Goal: Find specific page/section: Find specific page/section

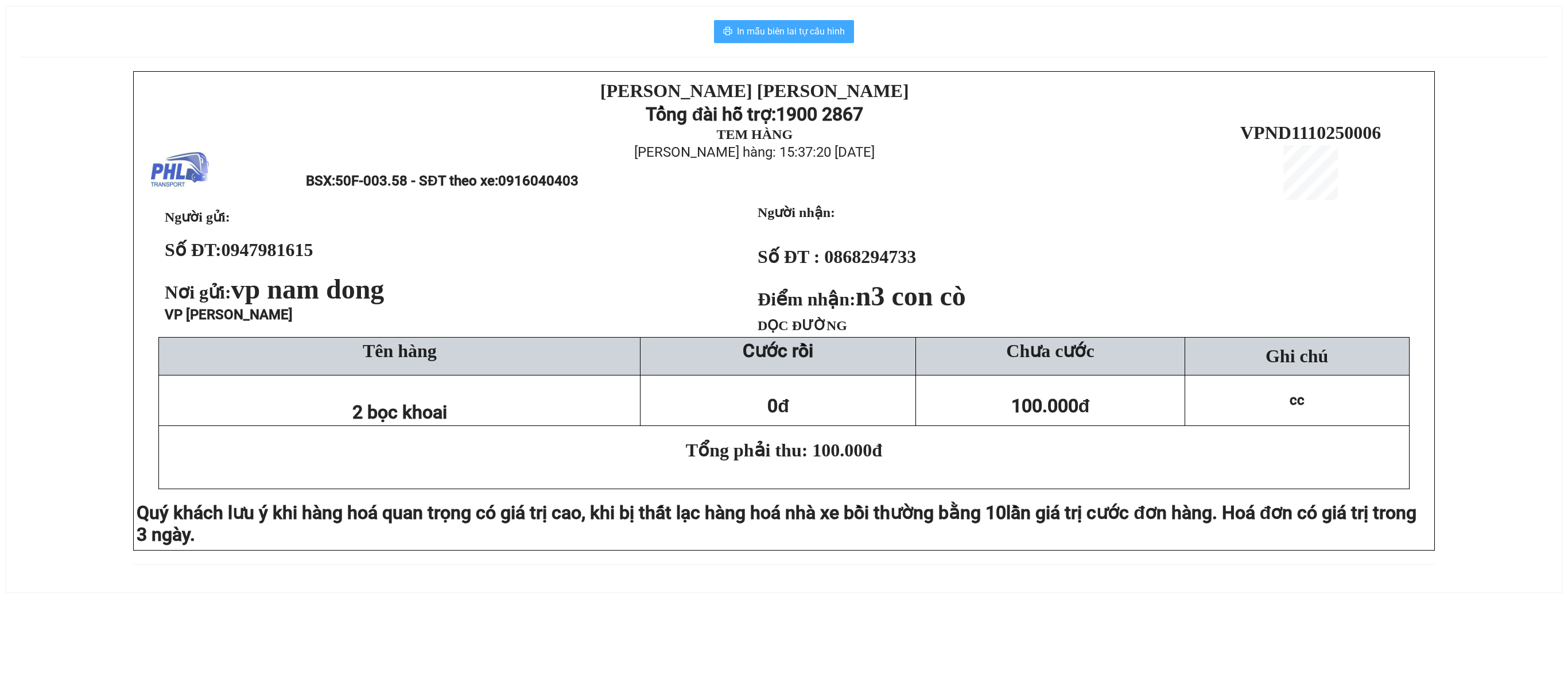
click at [831, 32] on span "In mẫu biên lai tự cấu hình" at bounding box center [790, 32] width 108 height 14
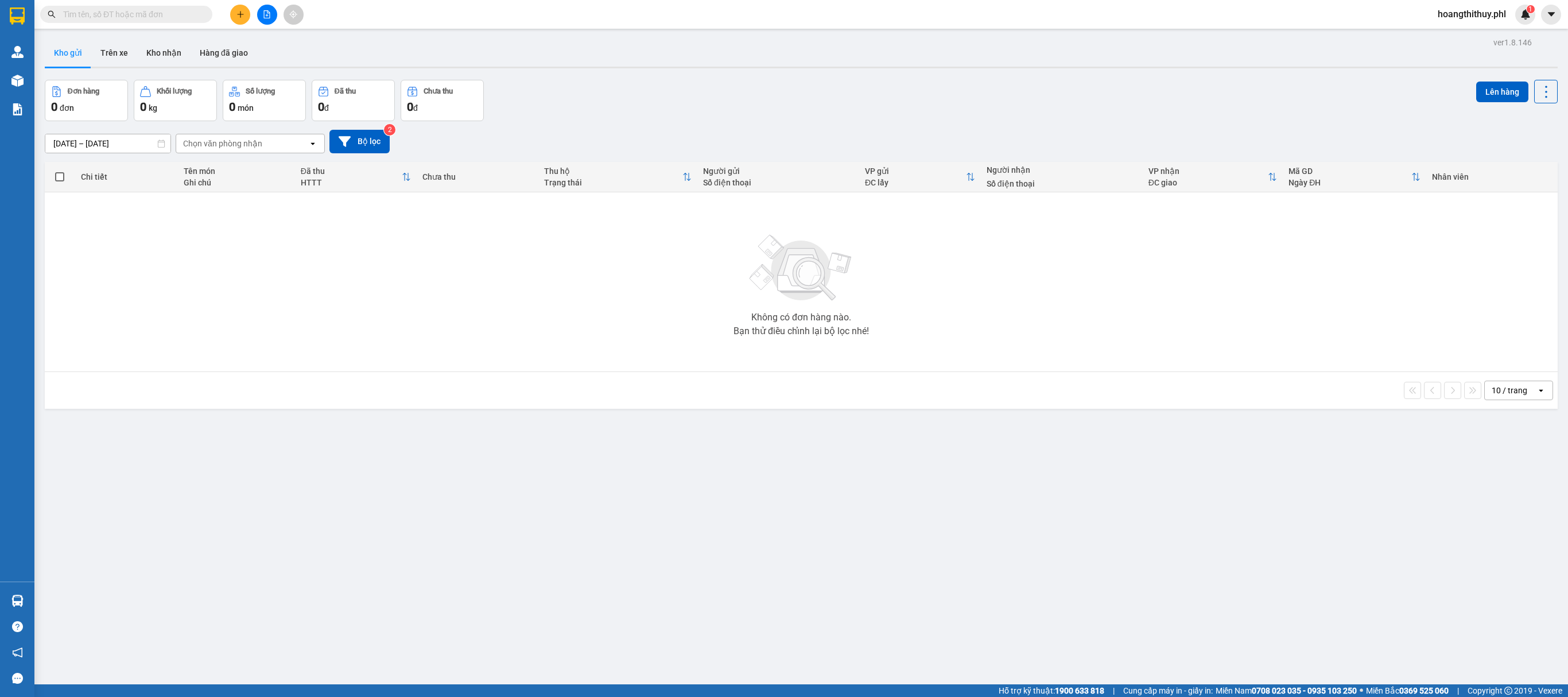
click at [1259, 640] on div "ver 1.8.146 Kho gửi Trên xe Kho nhận Hàng đã giao Đơn hàng 0 đơn Khối lượng 0 k…" at bounding box center [801, 383] width 1522 height 697
